Goal: Task Accomplishment & Management: Complete application form

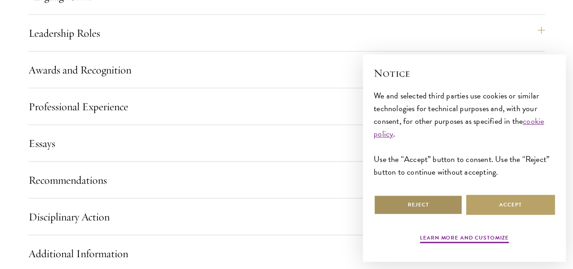
click at [432, 201] on button "Reject" at bounding box center [418, 204] width 89 height 20
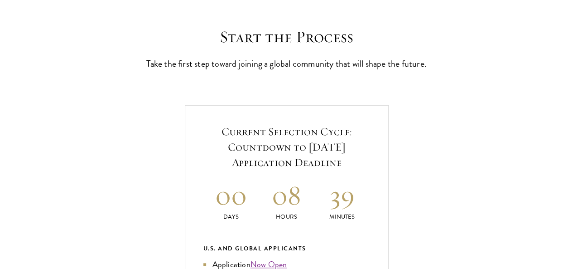
scroll to position [255, 0]
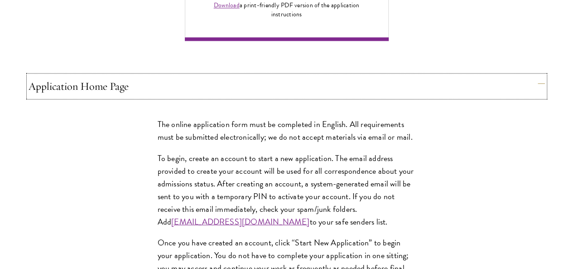
scroll to position [749, 0]
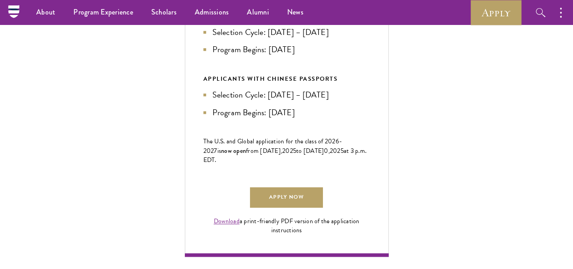
scroll to position [502, 0]
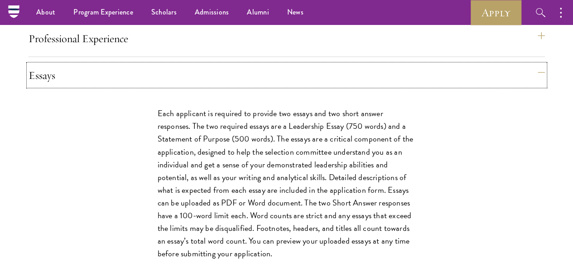
scroll to position [1012, 0]
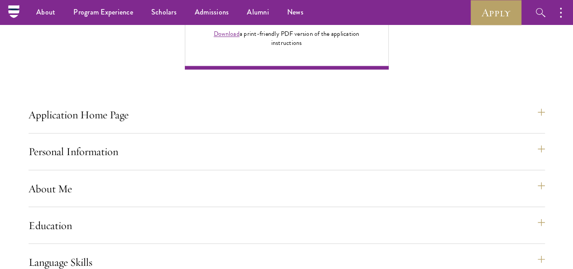
scroll to position [677, 0]
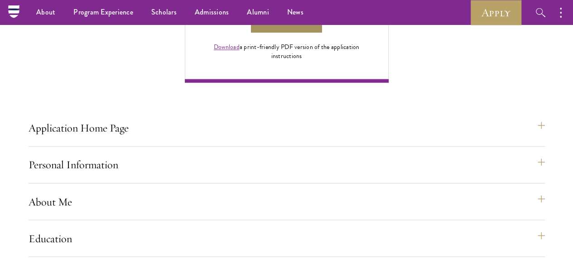
click at [323, 34] on link "Apply Now" at bounding box center [286, 23] width 73 height 20
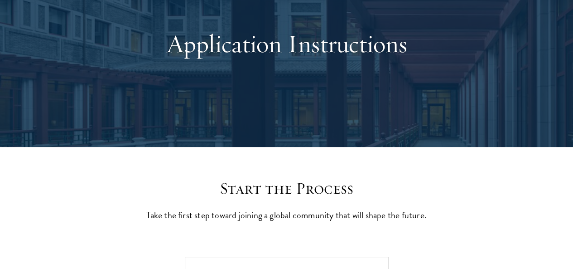
scroll to position [0, 0]
